Goal: Task Accomplishment & Management: Use online tool/utility

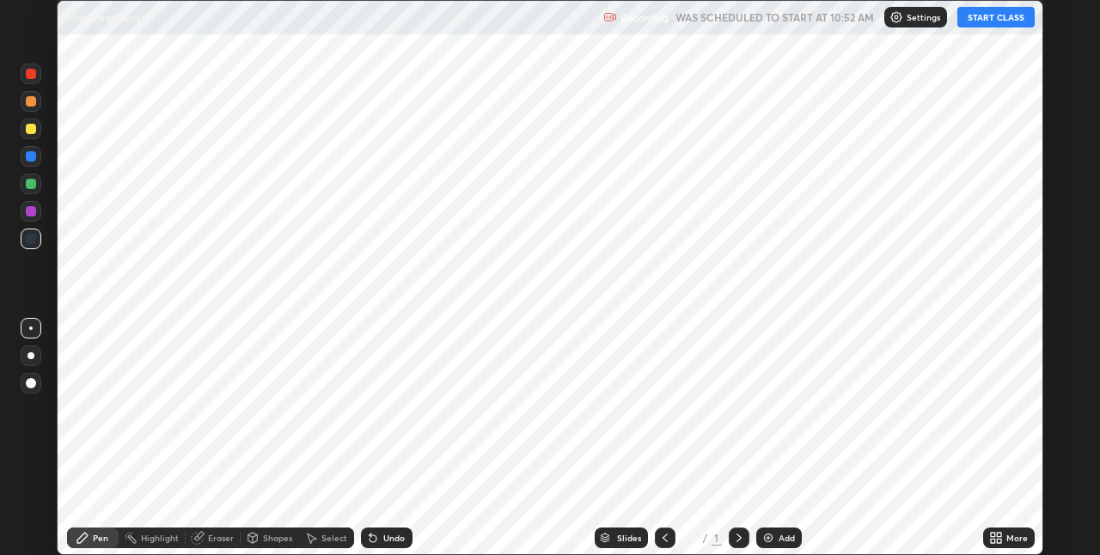
scroll to position [555, 1100]
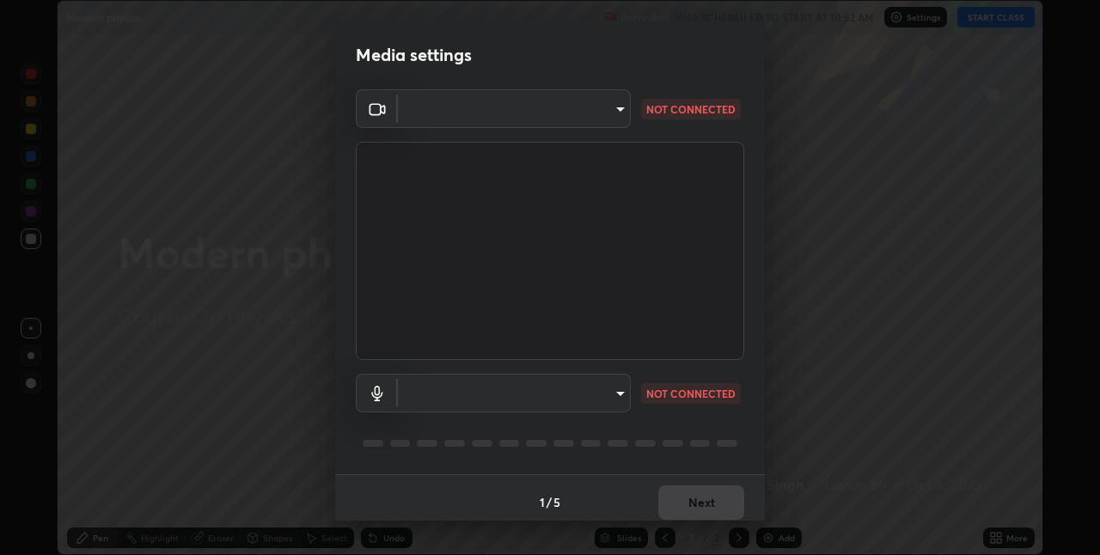
type input "60fceefa1ff133a458e9dacb52b3a7761017f46870fbbe5b76b29231bfb8dda7"
type input "a77103da4b3dac45a3c847deae51cfabe7392730c035e01ddd64089d88e0a711"
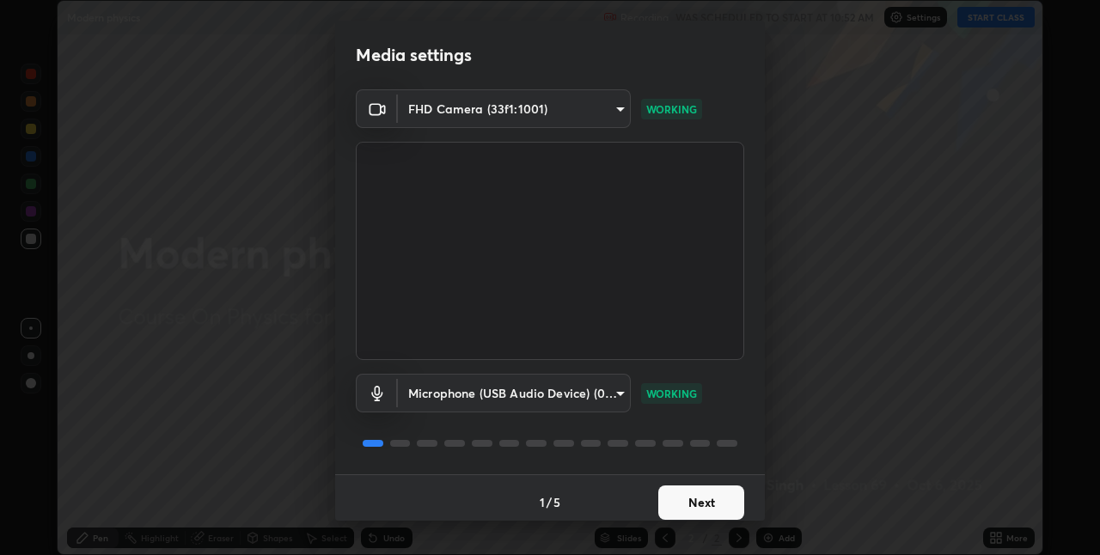
scroll to position [9, 0]
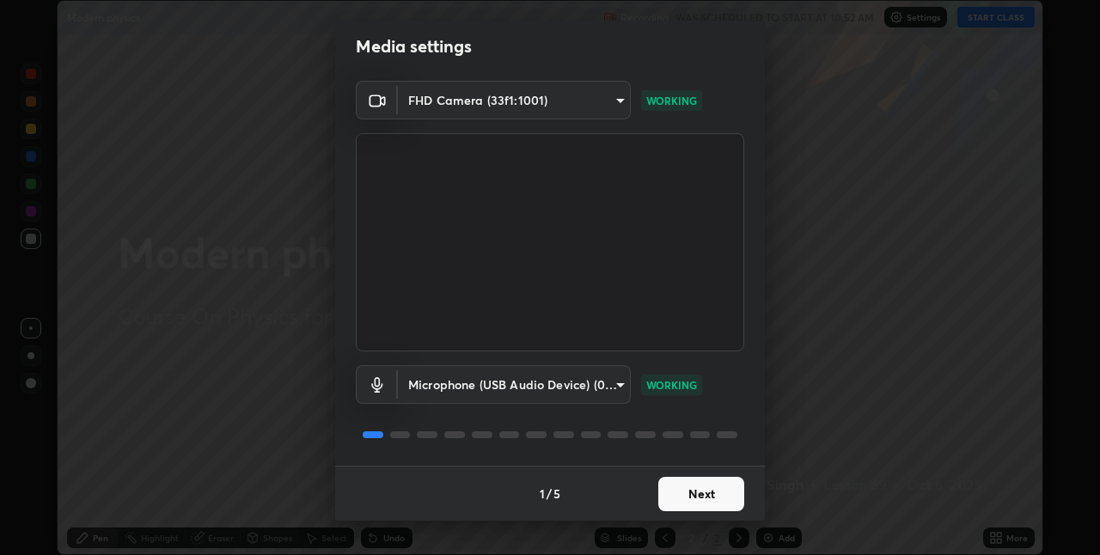
click at [712, 493] on button "Next" at bounding box center [701, 494] width 86 height 34
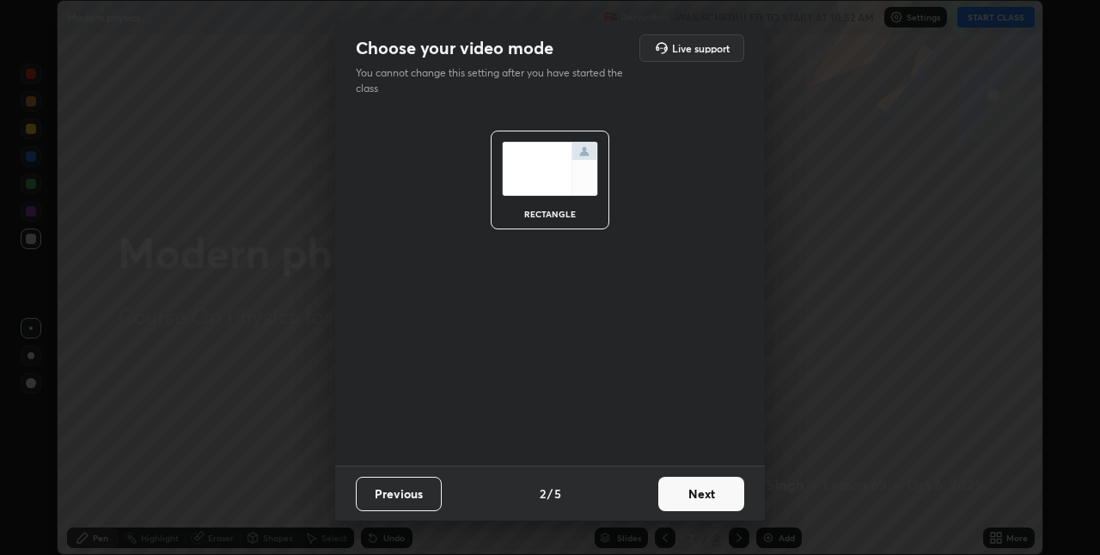
scroll to position [0, 0]
click at [712, 493] on button "Next" at bounding box center [701, 494] width 86 height 34
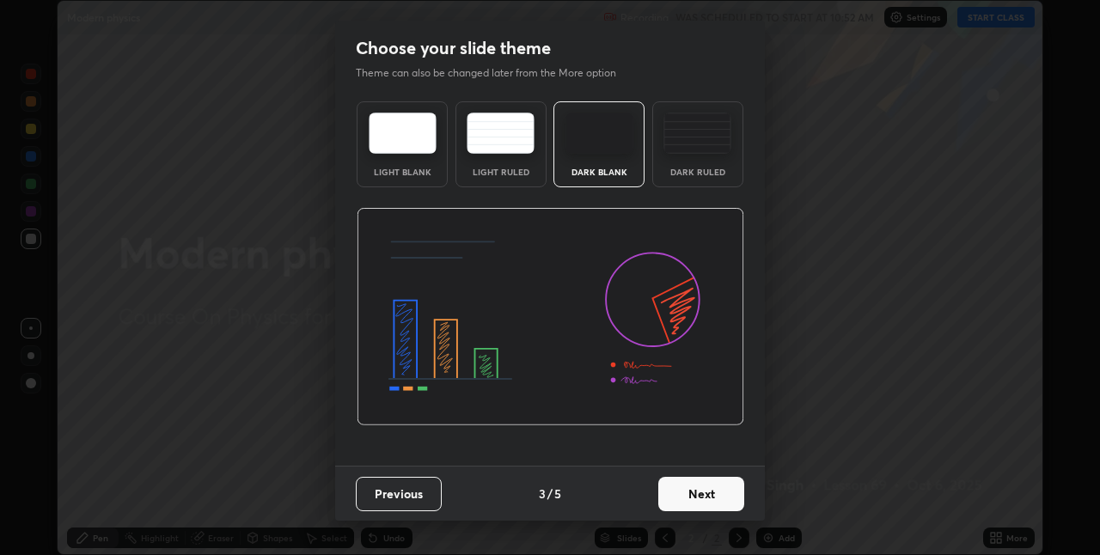
click at [712, 493] on button "Next" at bounding box center [701, 494] width 86 height 34
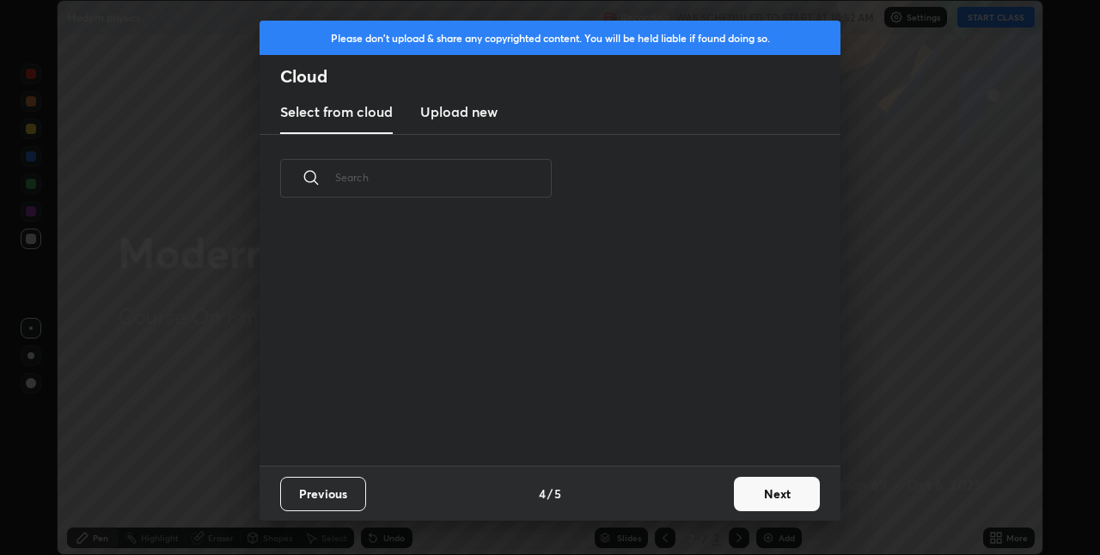
click at [712, 493] on div "Previous 4 / 5 Next" at bounding box center [550, 493] width 581 height 55
click at [748, 494] on button "Next" at bounding box center [777, 494] width 86 height 34
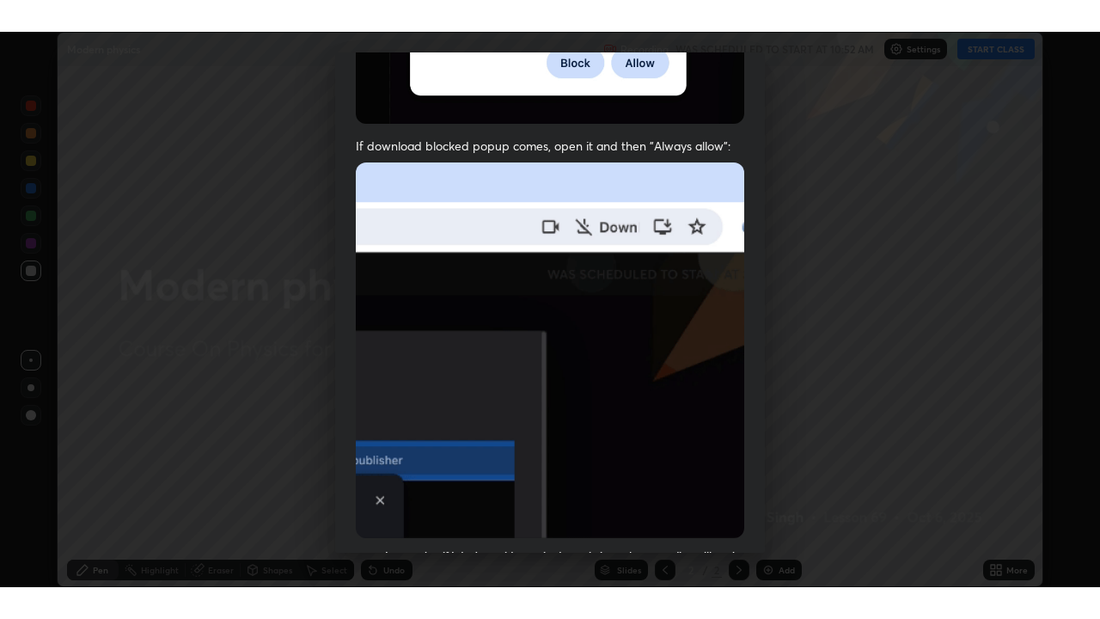
scroll to position [359, 0]
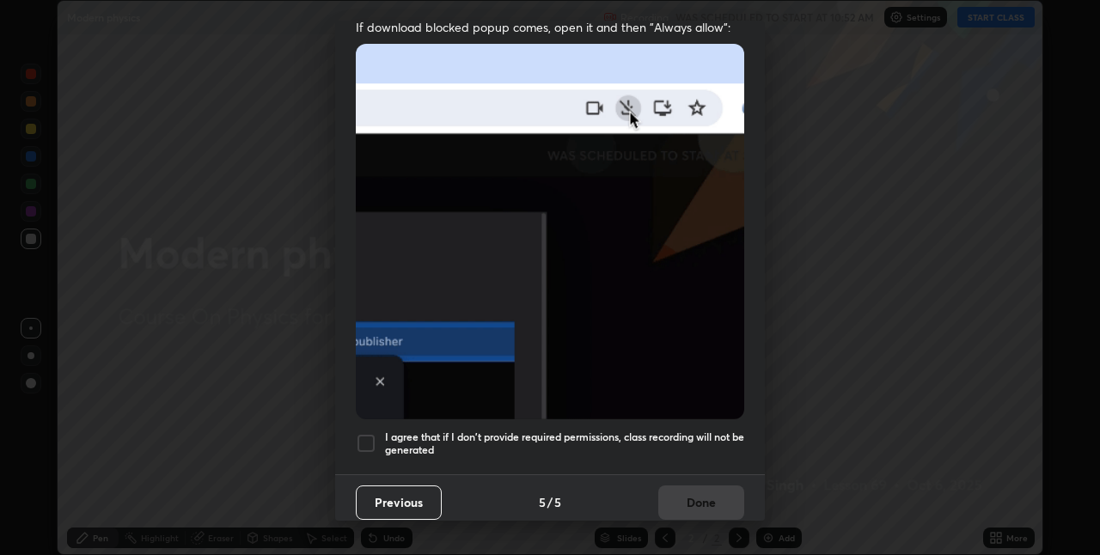
click at [697, 432] on h5 "I agree that if I don't provide required permissions, class recording will not …" at bounding box center [564, 444] width 359 height 27
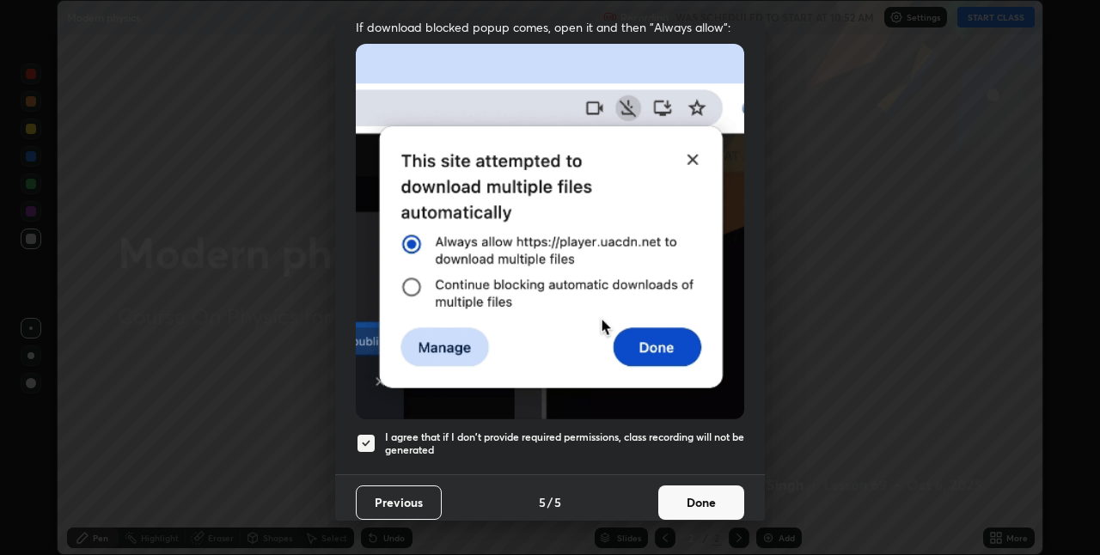
click at [708, 498] on button "Done" at bounding box center [701, 503] width 86 height 34
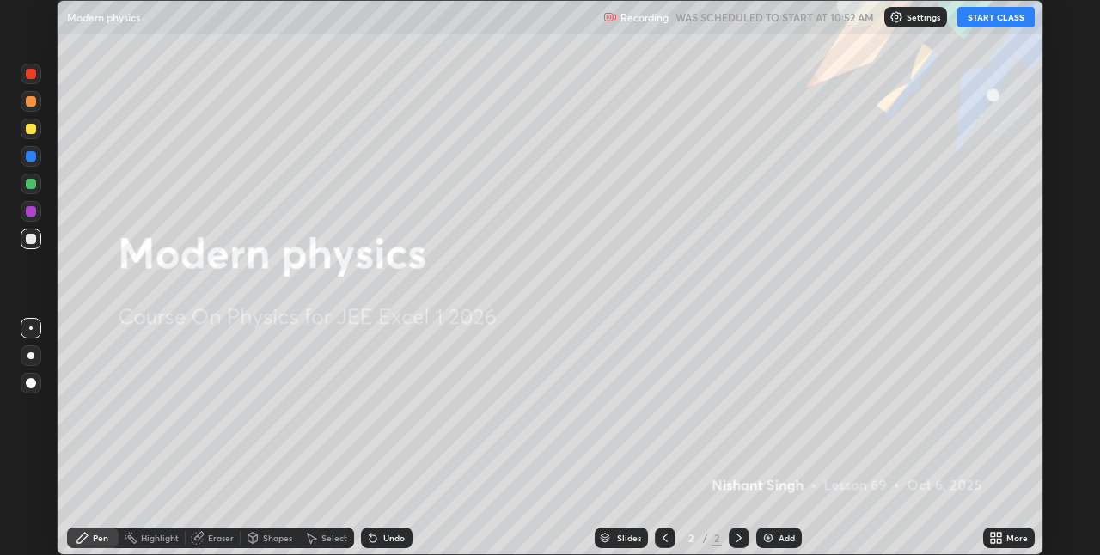
click at [1000, 19] on button "START CLASS" at bounding box center [995, 17] width 77 height 21
click at [994, 540] on icon at bounding box center [993, 541] width 4 height 4
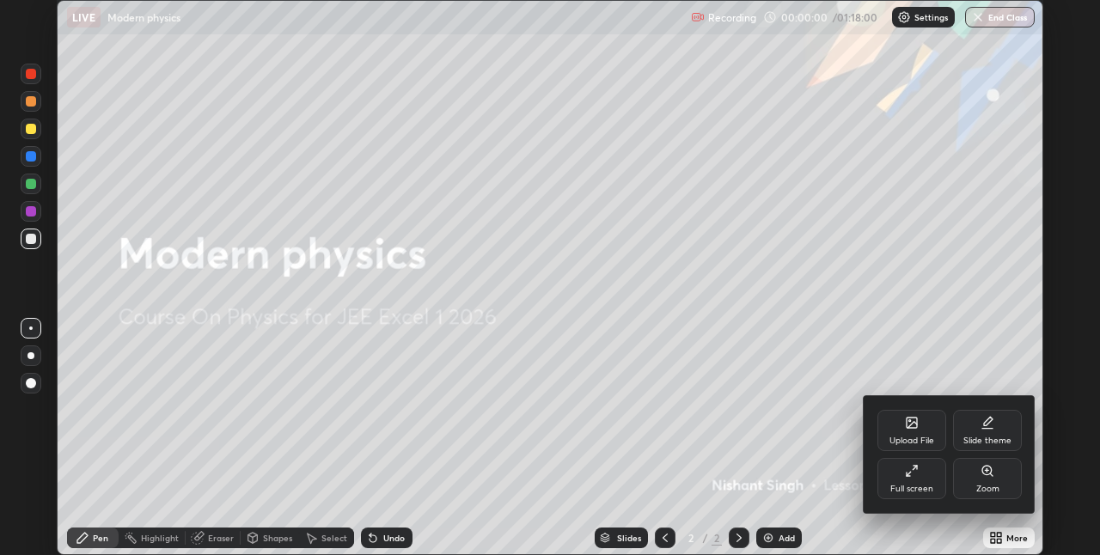
click at [914, 473] on icon at bounding box center [912, 471] width 14 height 14
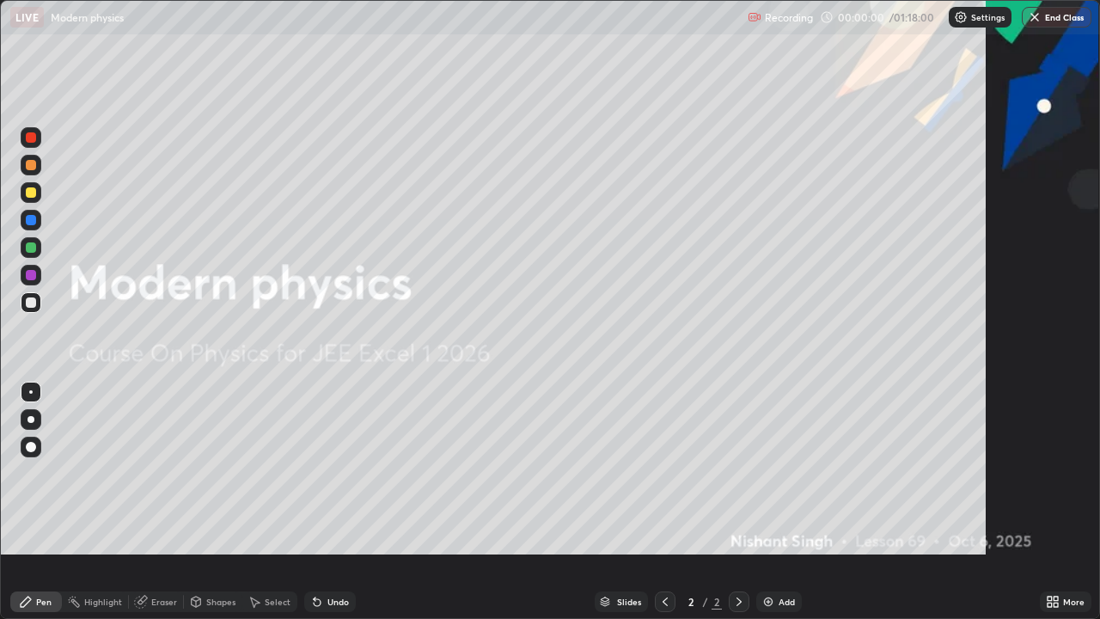
scroll to position [619, 1100]
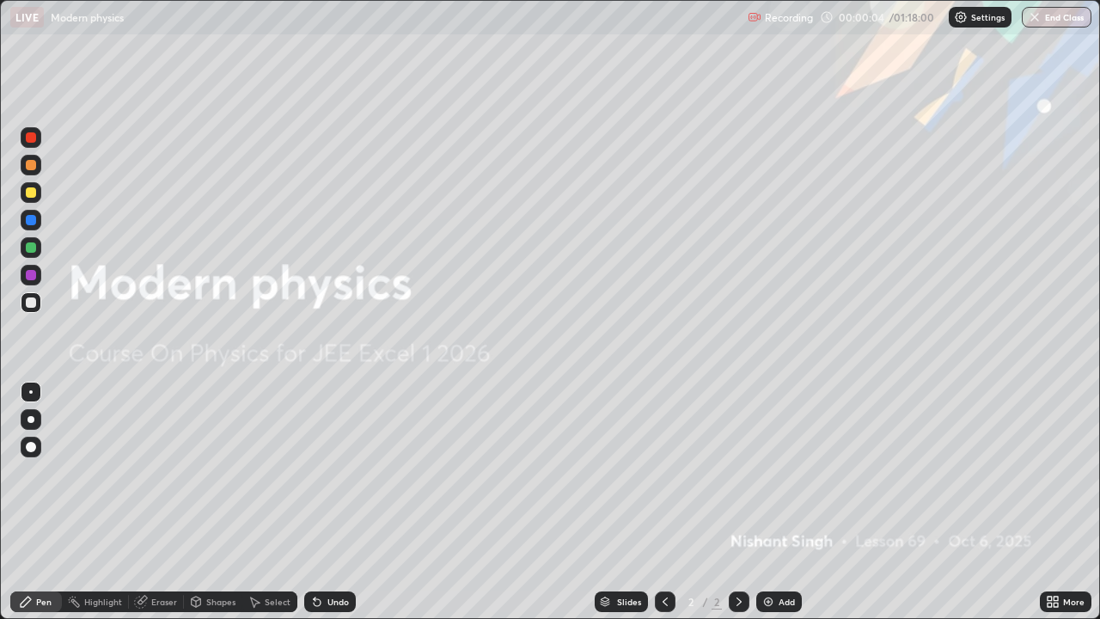
click at [768, 554] on img at bounding box center [768, 602] width 14 height 14
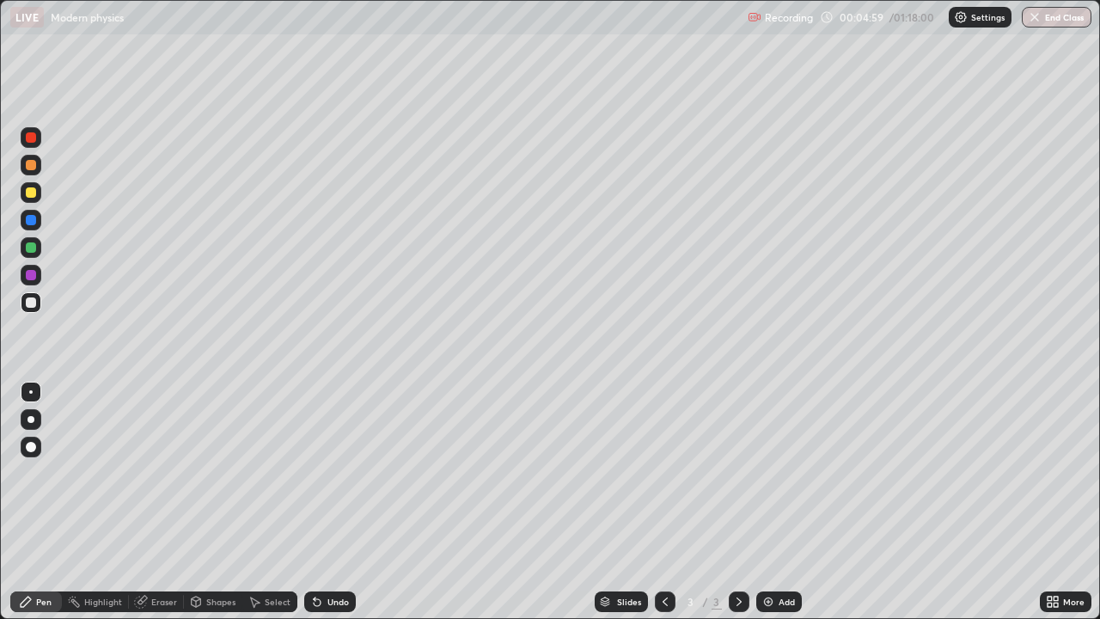
click at [737, 554] on icon at bounding box center [739, 602] width 14 height 14
click at [773, 554] on img at bounding box center [768, 602] width 14 height 14
click at [321, 554] on div "Undo" at bounding box center [330, 601] width 52 height 21
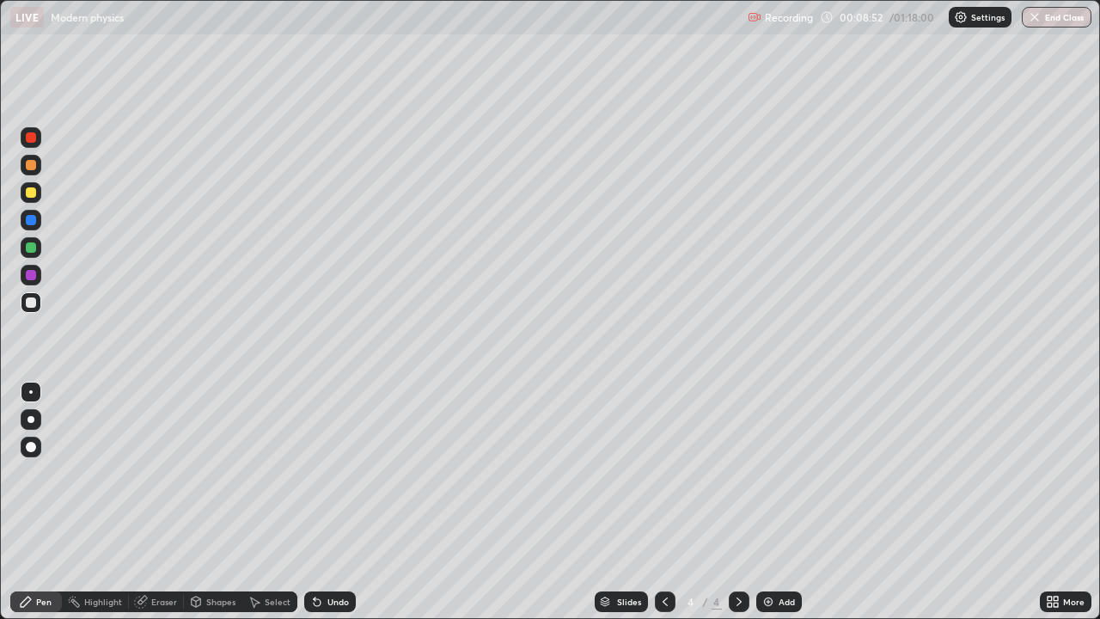
click at [328, 554] on div "Undo" at bounding box center [330, 601] width 52 height 21
click at [737, 554] on icon at bounding box center [739, 602] width 14 height 14
click at [775, 554] on div "Add" at bounding box center [779, 601] width 46 height 21
click at [34, 308] on div at bounding box center [31, 302] width 21 height 21
click at [333, 554] on div "Undo" at bounding box center [337, 601] width 21 height 9
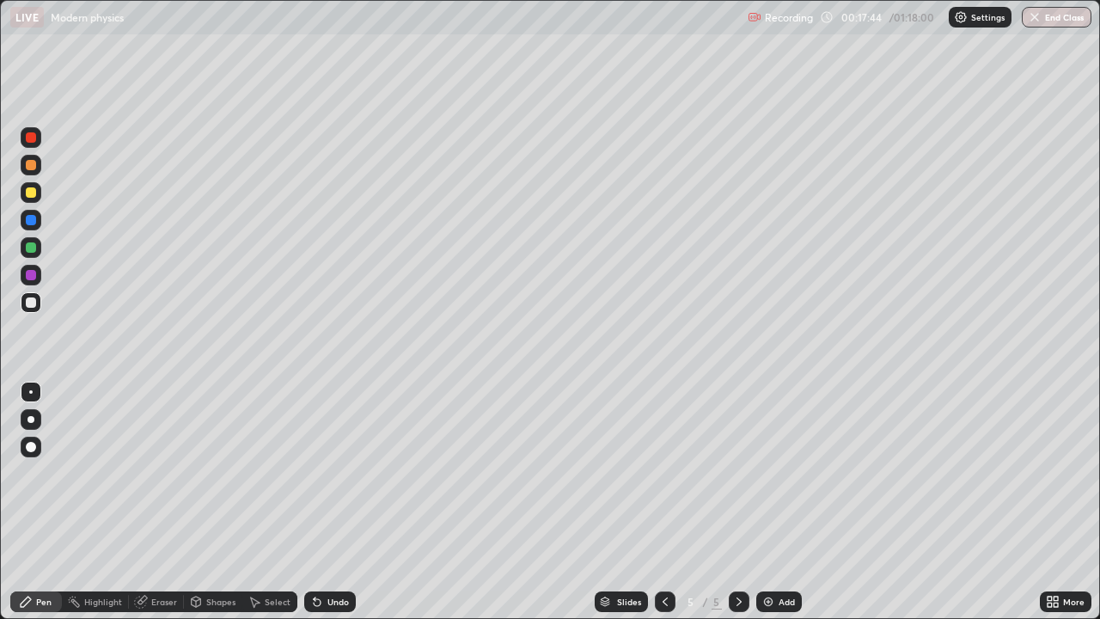
click at [161, 554] on div "Eraser" at bounding box center [164, 601] width 26 height 9
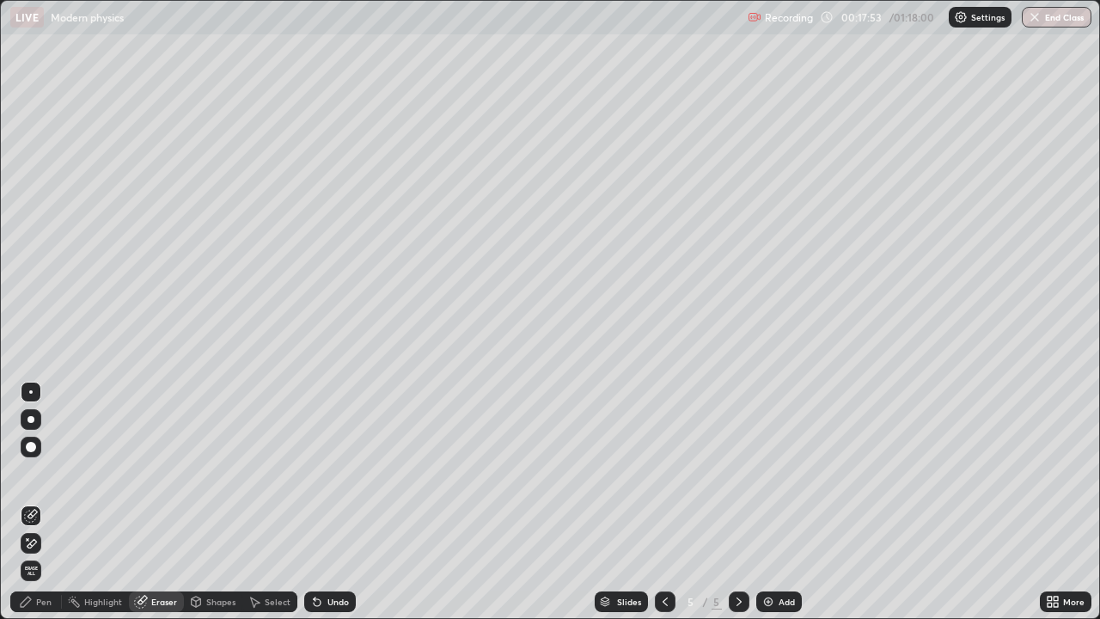
click at [37, 554] on div "Pen" at bounding box center [43, 601] width 15 height 9
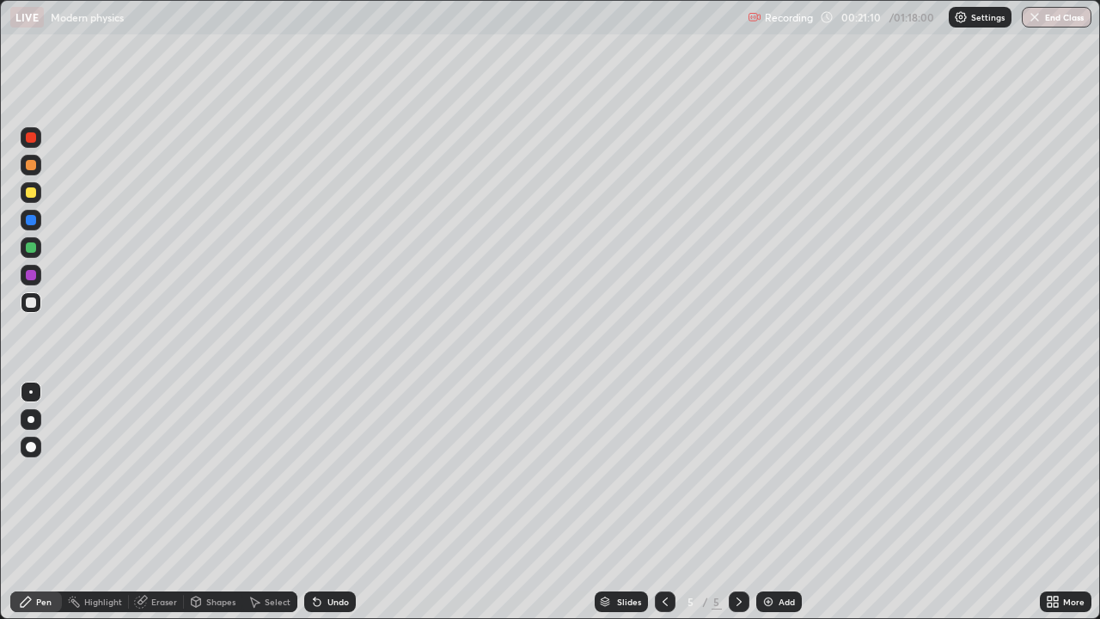
click at [741, 554] on icon at bounding box center [739, 602] width 14 height 14
click at [774, 554] on div "Add" at bounding box center [779, 601] width 46 height 21
click at [157, 554] on div "Eraser" at bounding box center [164, 601] width 26 height 9
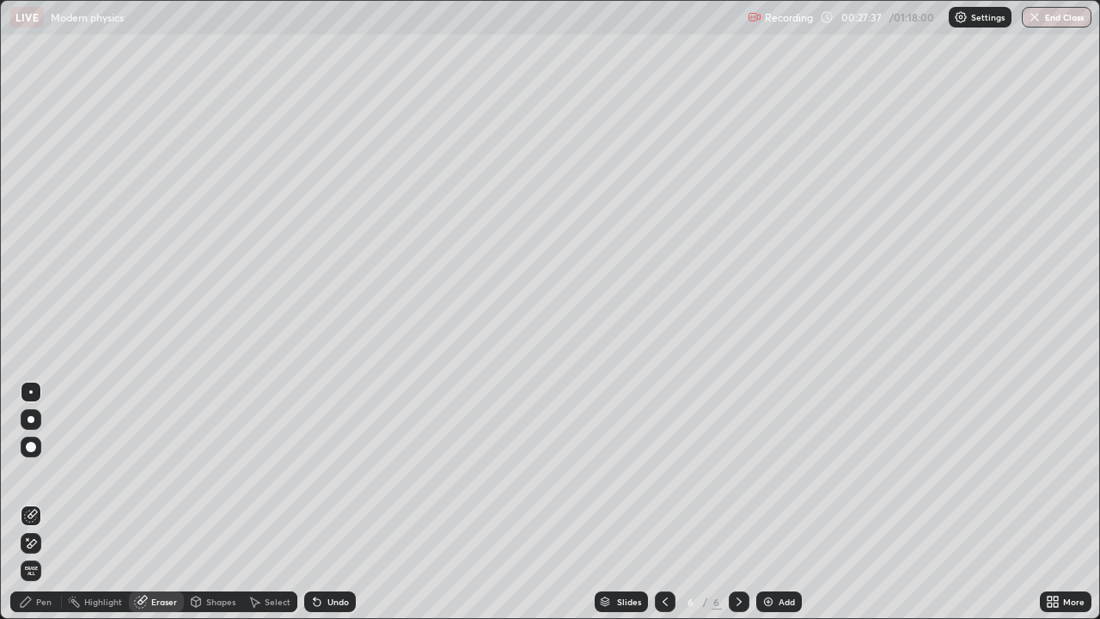
click at [40, 554] on div "Pen" at bounding box center [43, 601] width 15 height 9
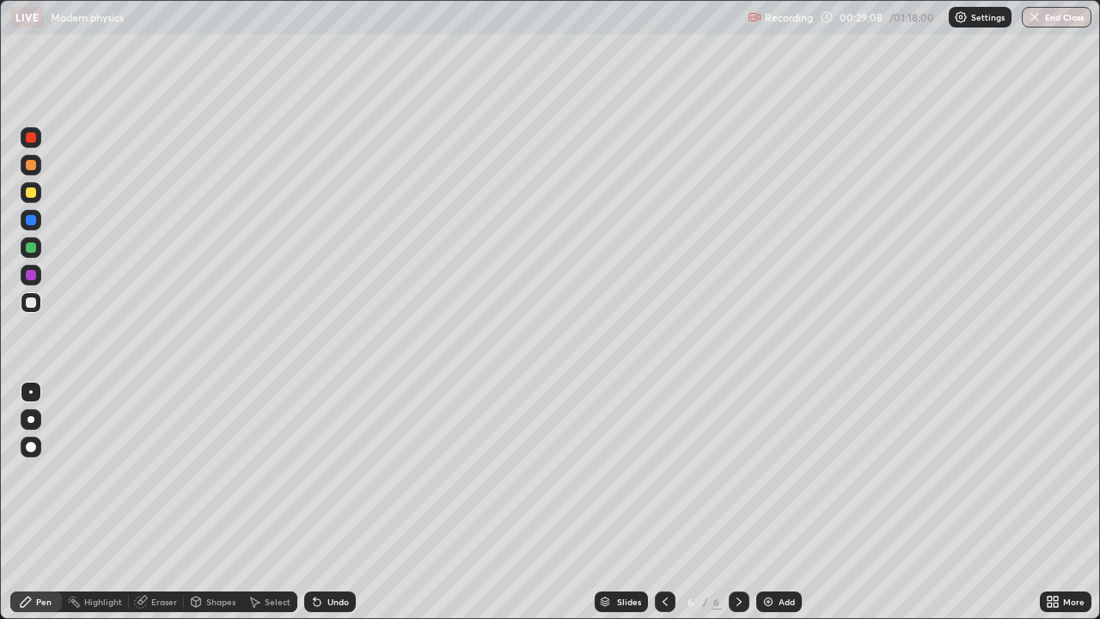
click at [36, 167] on div at bounding box center [31, 165] width 21 height 21
click at [327, 554] on div "Undo" at bounding box center [330, 601] width 52 height 21
click at [338, 554] on div "Undo" at bounding box center [326, 601] width 58 height 34
click at [329, 554] on div "Undo" at bounding box center [330, 601] width 52 height 21
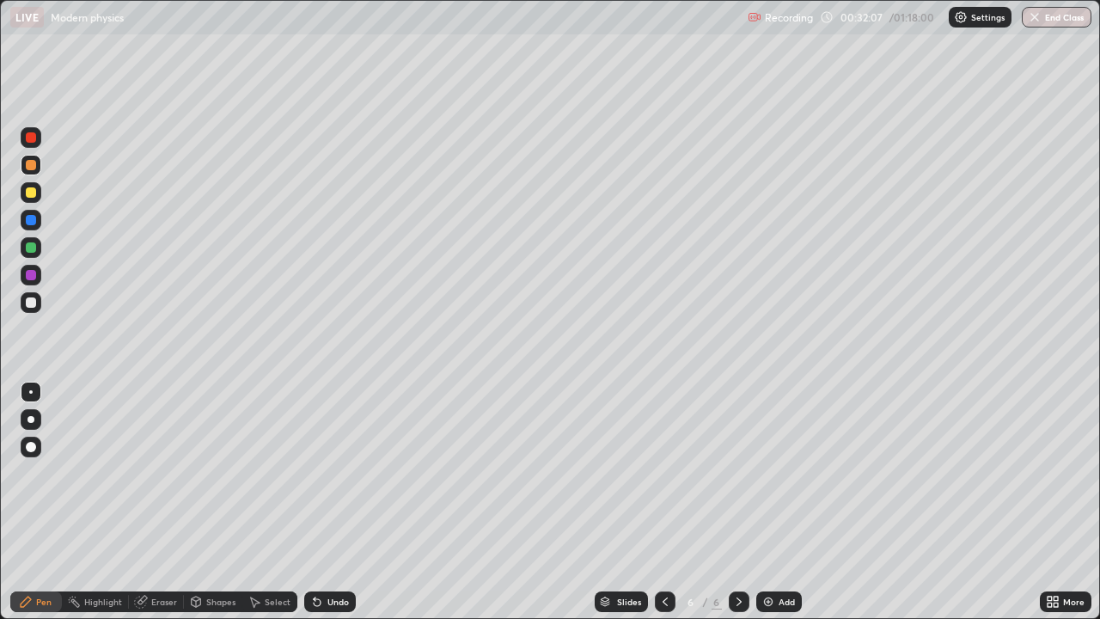
click at [333, 554] on div "Undo" at bounding box center [330, 601] width 52 height 21
click at [327, 554] on div "Undo" at bounding box center [337, 601] width 21 height 9
click at [333, 554] on div "Undo" at bounding box center [330, 601] width 52 height 21
click at [336, 554] on div "Undo" at bounding box center [337, 601] width 21 height 9
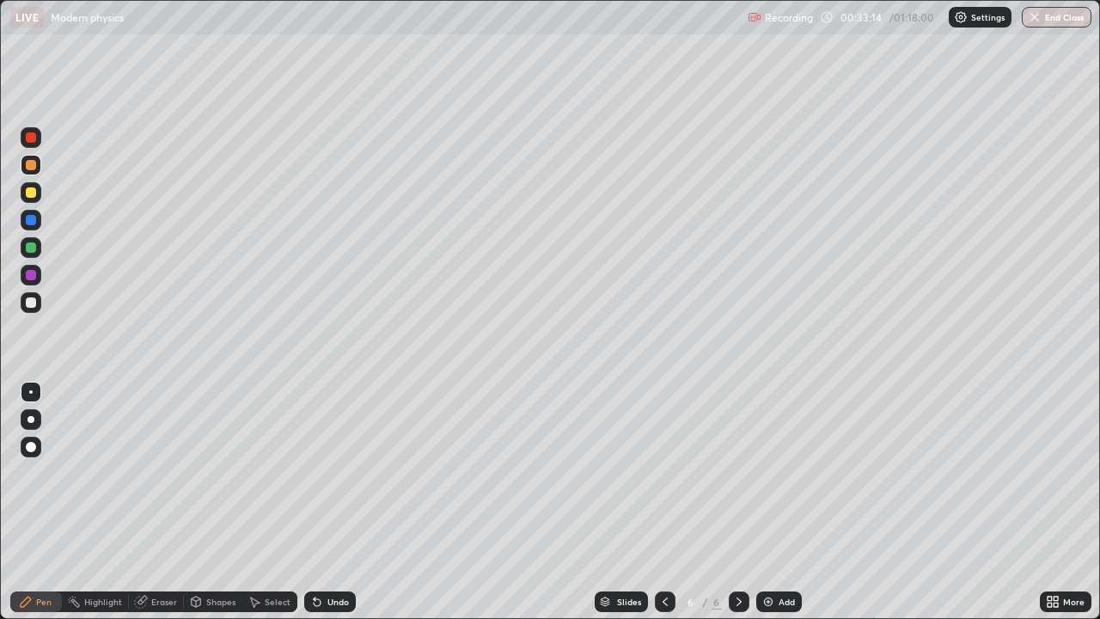
click at [336, 554] on div "Undo" at bounding box center [337, 601] width 21 height 9
click at [328, 554] on div "Undo" at bounding box center [330, 601] width 52 height 21
click at [738, 554] on icon at bounding box center [739, 602] width 14 height 14
click at [773, 554] on div "Add" at bounding box center [779, 601] width 46 height 21
click at [34, 308] on div at bounding box center [31, 302] width 21 height 21
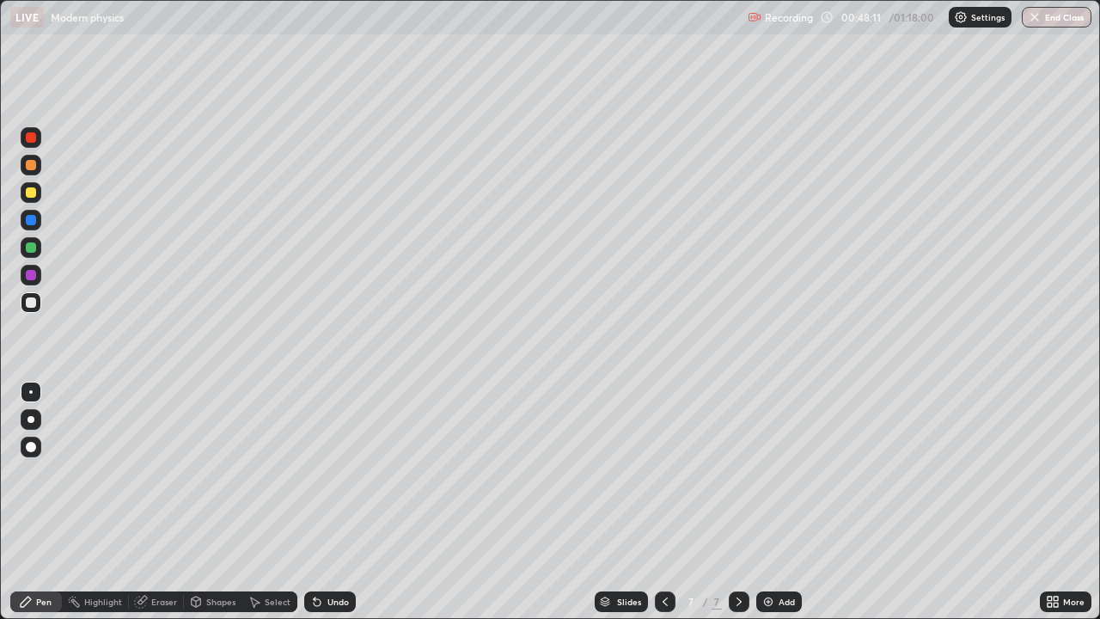
click at [339, 554] on div "Undo" at bounding box center [330, 601] width 52 height 21
click at [165, 554] on div "Eraser" at bounding box center [156, 601] width 55 height 21
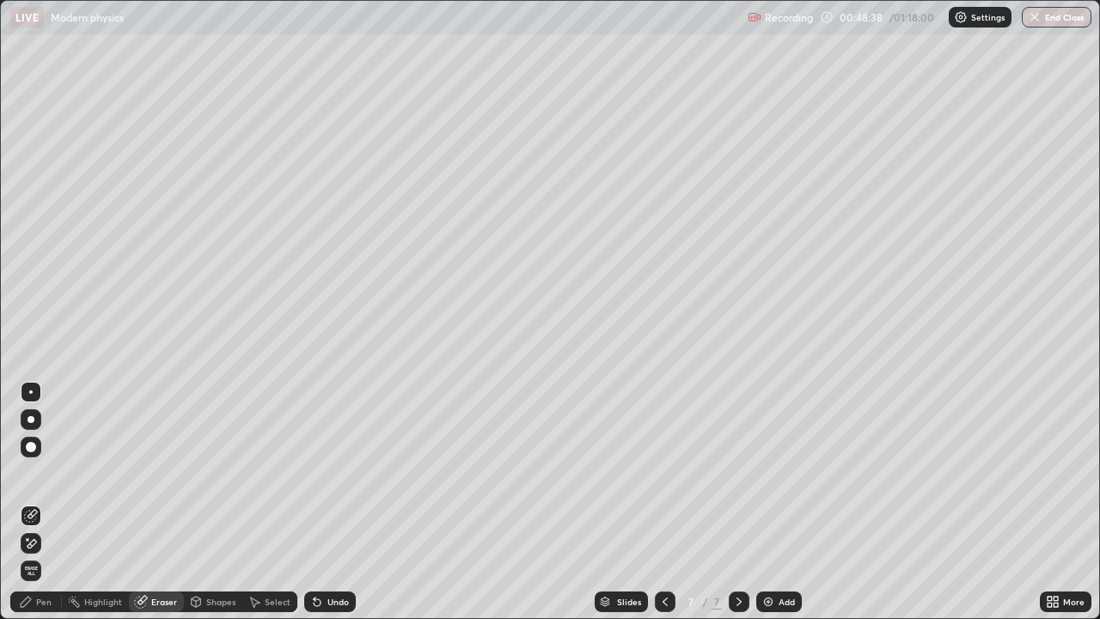
click at [45, 554] on div "Pen" at bounding box center [36, 601] width 52 height 21
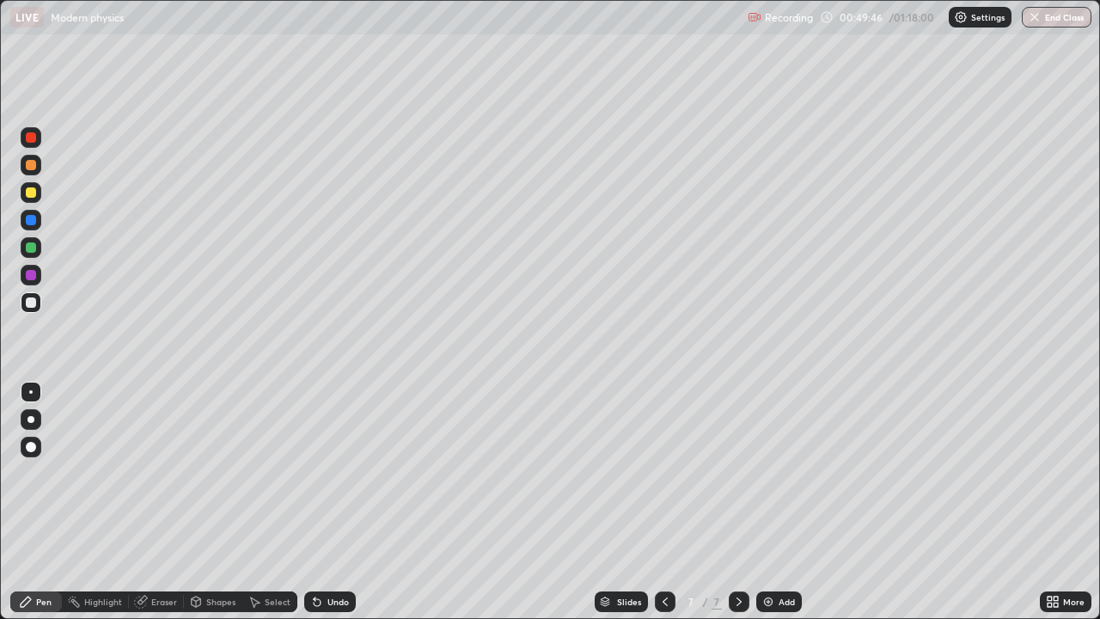
click at [327, 554] on div "Undo" at bounding box center [330, 601] width 52 height 21
click at [326, 554] on div "Undo" at bounding box center [330, 601] width 52 height 21
click at [318, 554] on icon at bounding box center [317, 602] width 7 height 7
click at [787, 554] on div "Add" at bounding box center [787, 601] width 16 height 9
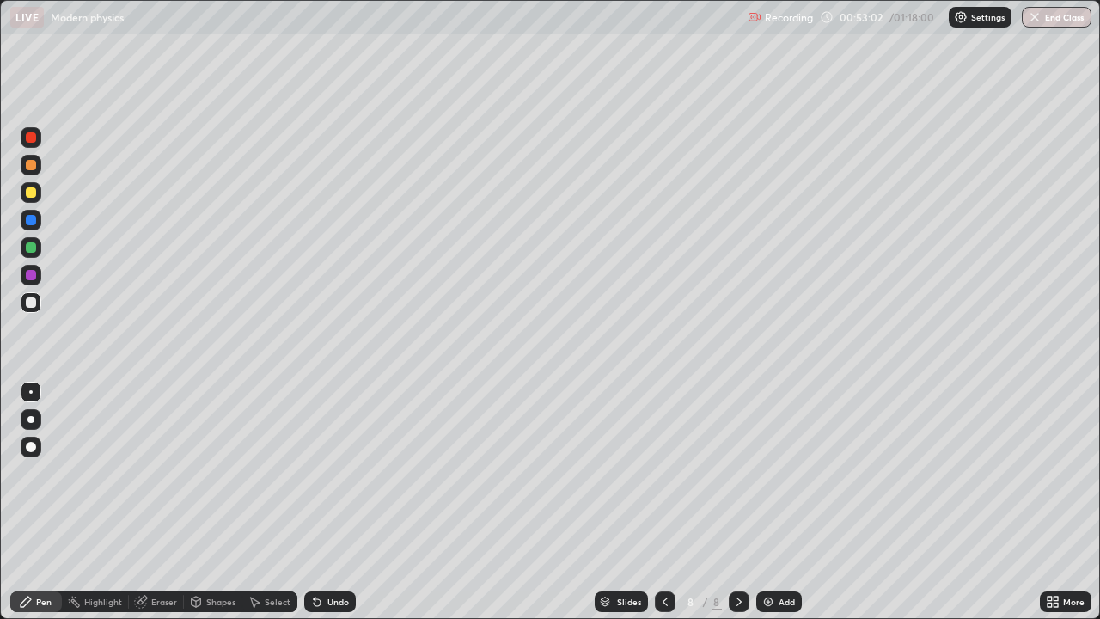
click at [32, 311] on div at bounding box center [31, 302] width 21 height 21
click at [31, 193] on div at bounding box center [31, 192] width 10 height 10
click at [34, 305] on div at bounding box center [31, 302] width 10 height 10
click at [737, 554] on icon at bounding box center [739, 602] width 14 height 14
click at [770, 554] on img at bounding box center [768, 602] width 14 height 14
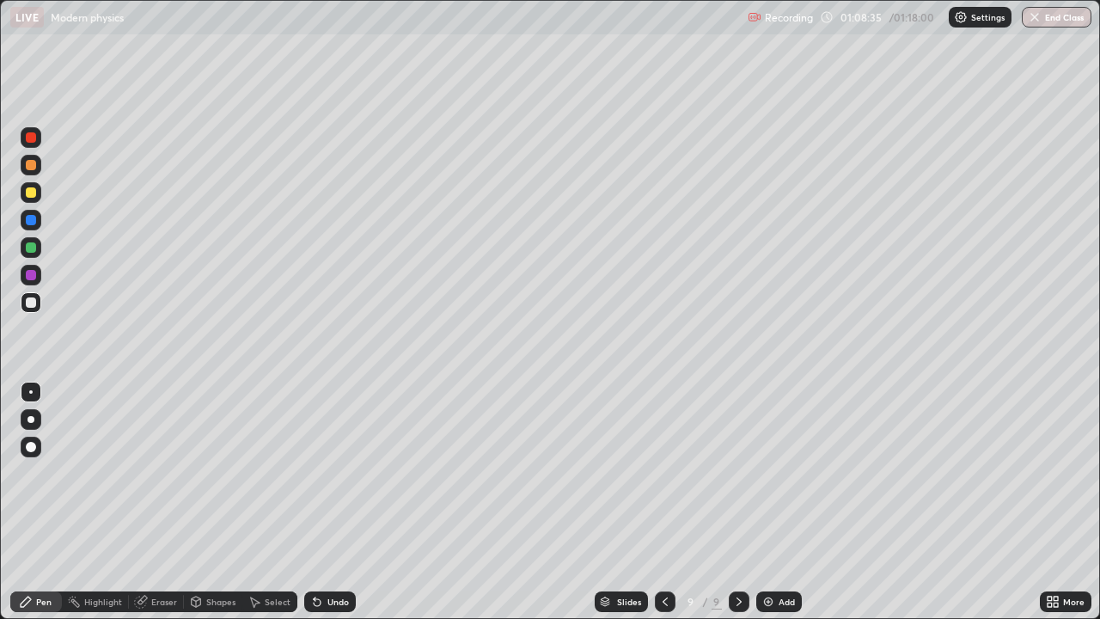
click at [779, 554] on div "Add" at bounding box center [779, 601] width 46 height 21
click at [35, 302] on div at bounding box center [31, 302] width 10 height 10
click at [327, 554] on div "Undo" at bounding box center [337, 601] width 21 height 9
click at [323, 554] on div "Undo" at bounding box center [330, 601] width 52 height 21
click at [1052, 16] on button "End Class" at bounding box center [1058, 17] width 68 height 21
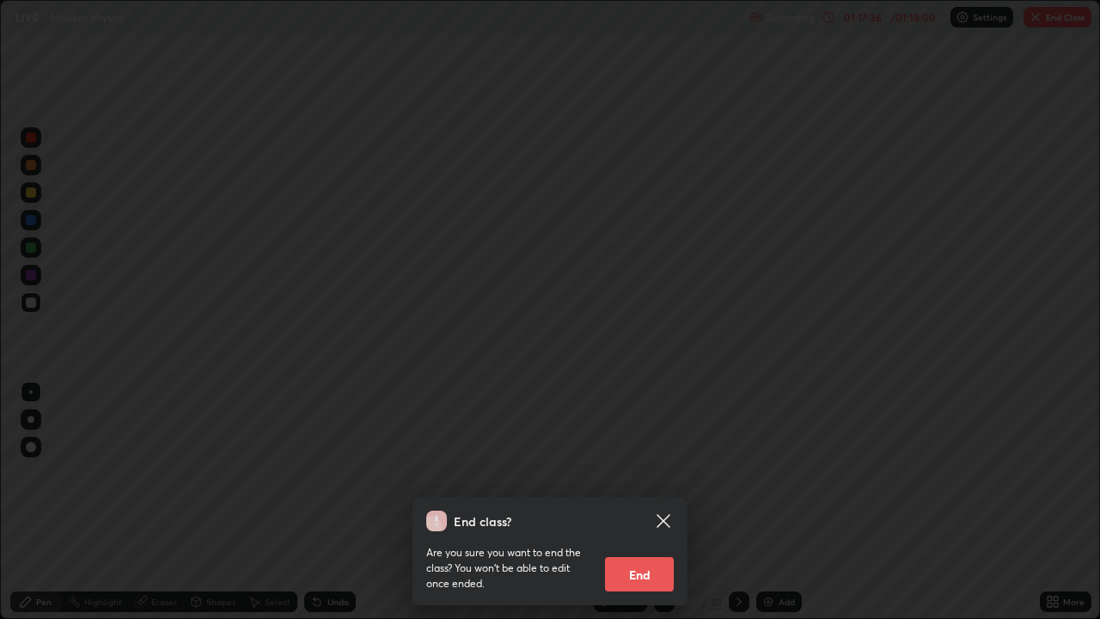
click at [652, 554] on button "End" at bounding box center [639, 574] width 69 height 34
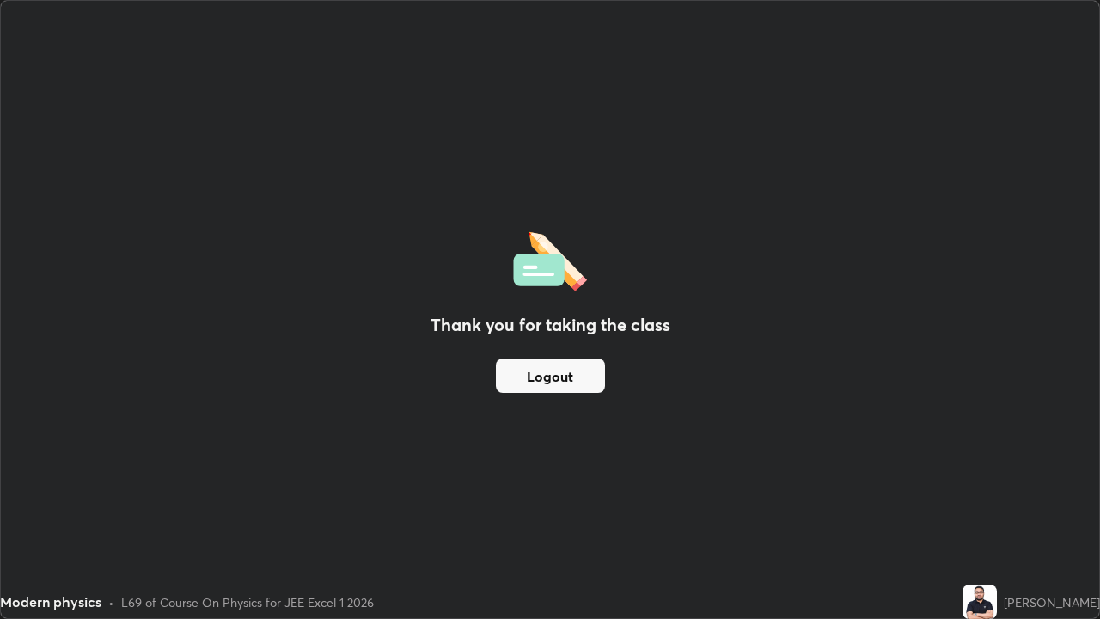
click at [578, 373] on button "Logout" at bounding box center [550, 375] width 109 height 34
